Goal: Information Seeking & Learning: Learn about a topic

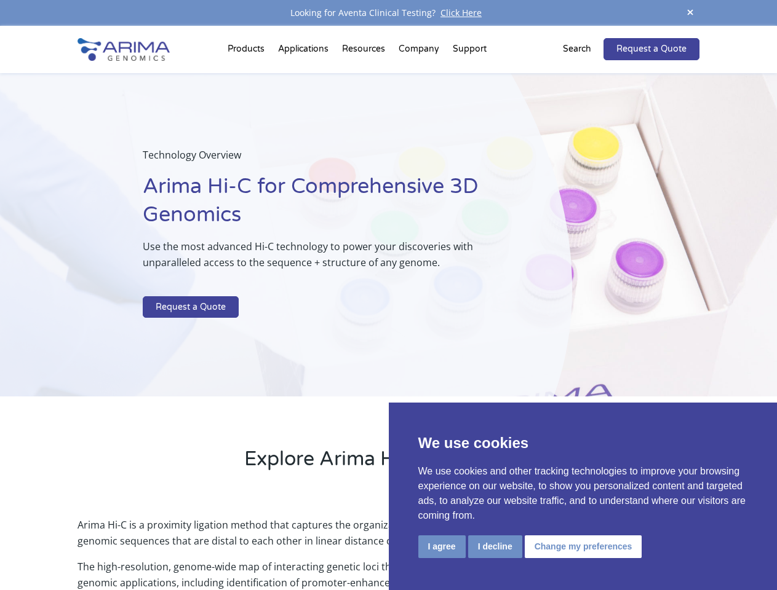
click at [388, 295] on p at bounding box center [326, 288] width 367 height 16
click at [442, 547] on button "I agree" at bounding box center [441, 547] width 47 height 23
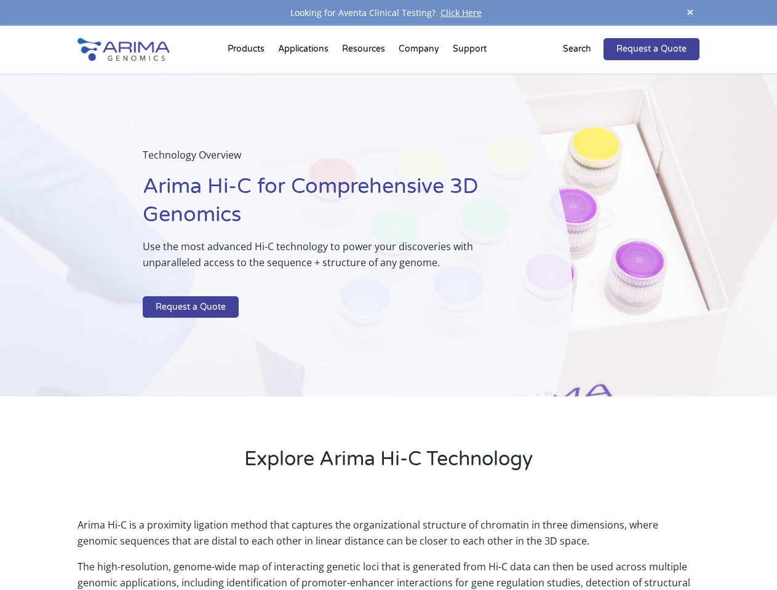
click at [494, 547] on p "Arima Hi-C is a proximity ligation method that captures the organizational stru…" at bounding box center [387, 538] width 621 height 42
click at [581, 547] on p "Arima Hi-C is a proximity ligation method that captures the organizational stru…" at bounding box center [387, 538] width 621 height 42
click at [690, 13] on span at bounding box center [690, 13] width 18 height 17
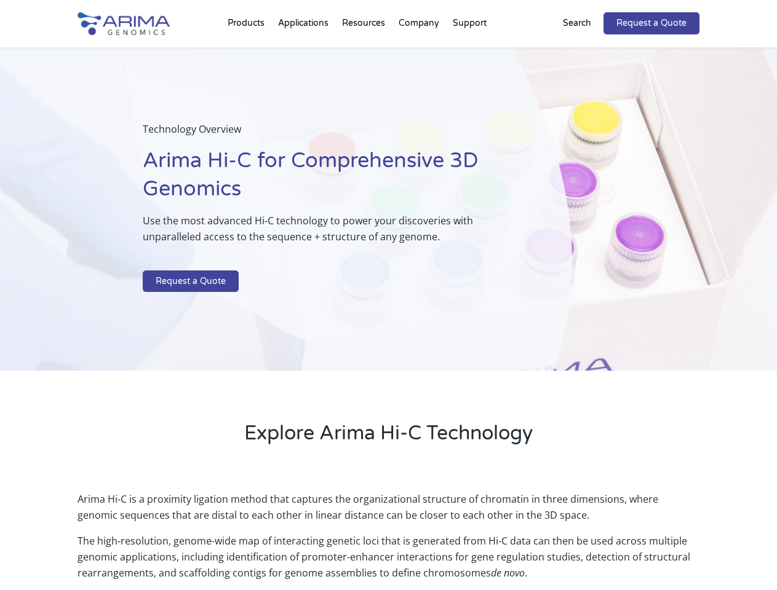
click at [388, 308] on div "Technology Overview Arima Hi-C for Comprehensive 3D Genomics Use the most advan…" at bounding box center [286, 209] width 572 height 324
click at [248, 52] on div "Technology Overview Arima Hi-C for Comprehensive 3D Genomics Use the most advan…" at bounding box center [286, 209] width 572 height 324
click at [365, 52] on div "Technology Overview Arima Hi-C for Comprehensive 3D Genomics Use the most advan…" at bounding box center [286, 209] width 572 height 324
click at [419, 52] on div "Technology Overview Arima Hi-C for Comprehensive 3D Genomics Use the most advan…" at bounding box center [286, 209] width 572 height 324
click at [469, 52] on div "Technology Overview Arima Hi-C for Comprehensive 3D Genomics Use the most advan…" at bounding box center [286, 209] width 572 height 324
